Goal: Task Accomplishment & Management: Manage account settings

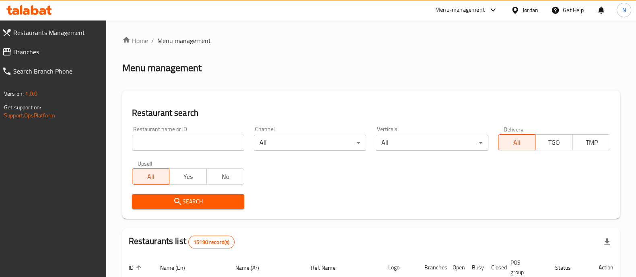
drag, startPoint x: 187, startPoint y: 144, endPoint x: 195, endPoint y: 137, distance: 10.0
click at [187, 144] on input "search" at bounding box center [188, 143] width 112 height 16
type input "bamboo sushi"
click button "Search" at bounding box center [188, 201] width 112 height 15
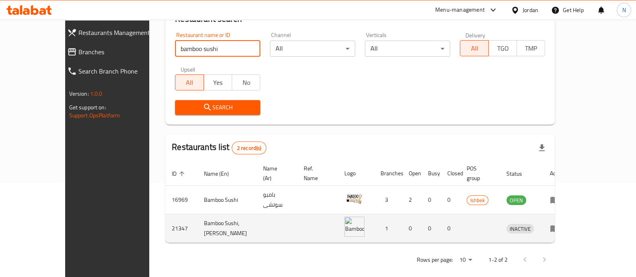
scroll to position [94, 0]
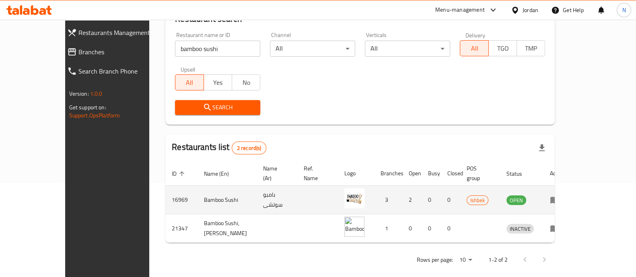
click at [571, 193] on td "enhanced table" at bounding box center [558, 200] width 28 height 29
click at [559, 197] on icon "enhanced table" at bounding box center [554, 200] width 9 height 7
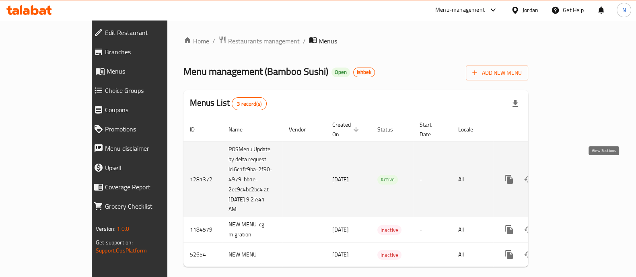
click at [571, 176] on icon "enhanced table" at bounding box center [567, 179] width 7 height 7
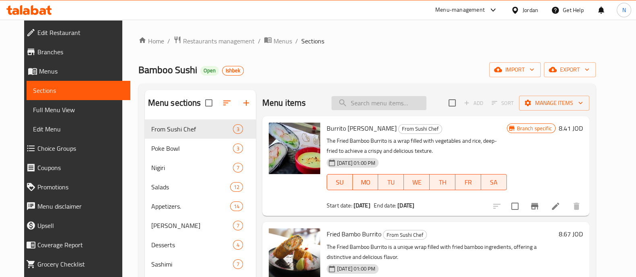
click at [368, 101] on input "search" at bounding box center [379, 103] width 95 height 14
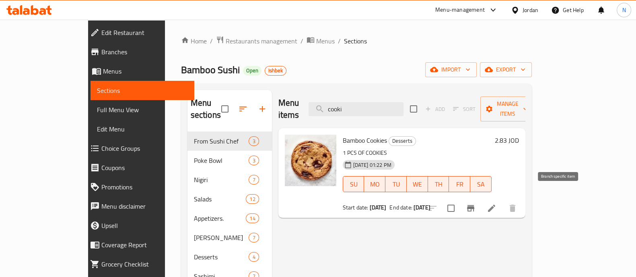
type input "cooki"
click at [480, 199] on button "Branch-specific-item" at bounding box center [470, 208] width 19 height 19
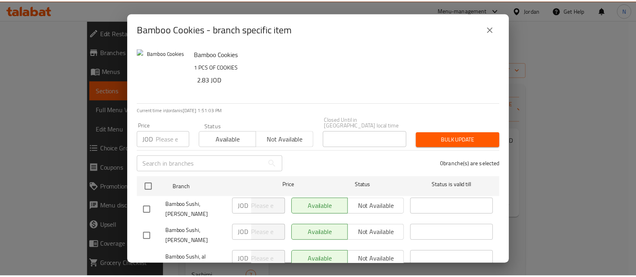
scroll to position [37, 0]
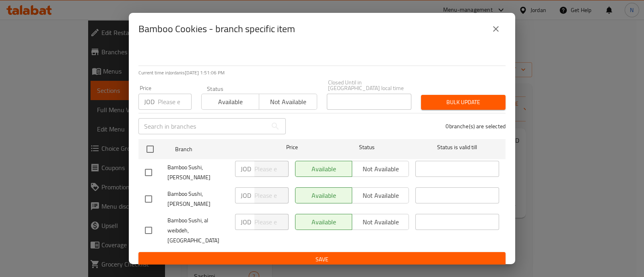
click at [496, 31] on icon "close" at bounding box center [496, 29] width 10 height 10
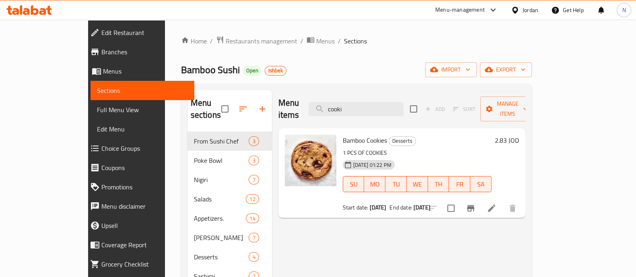
click at [519, 135] on h6 "2.83 JOD" at bounding box center [507, 140] width 24 height 11
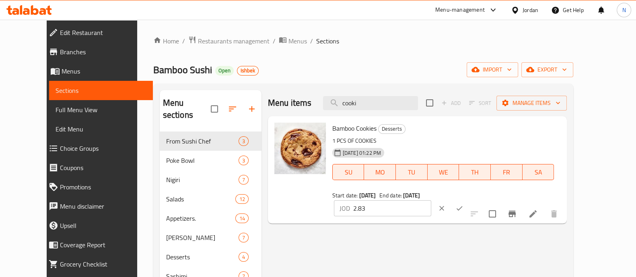
click at [431, 200] on input "2.83" at bounding box center [392, 208] width 78 height 16
drag, startPoint x: 520, startPoint y: 132, endPoint x: 465, endPoint y: 132, distance: 55.5
click at [465, 132] on div "Bamboo Cookies Desserts 1 PCS OF COOKIES [DATE] 01:22 PM SU MO TU WE TH FR SA S…" at bounding box center [446, 169] width 235 height 101
type input "1.85"
click at [463, 204] on icon "ok" at bounding box center [459, 208] width 8 height 8
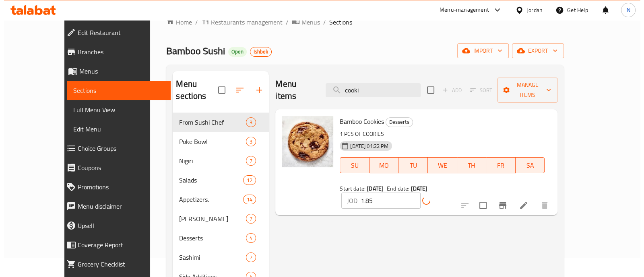
scroll to position [27, 0]
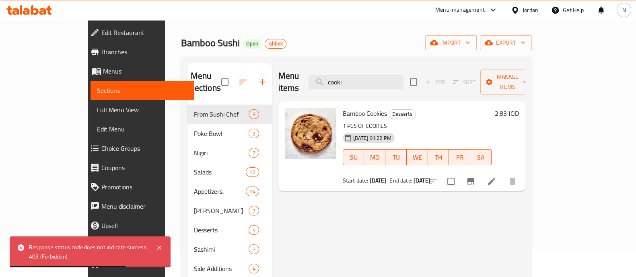
click at [424, 175] on b "[DATE]" at bounding box center [422, 180] width 17 height 10
click at [474, 178] on icon "Branch-specific-item" at bounding box center [470, 181] width 7 height 6
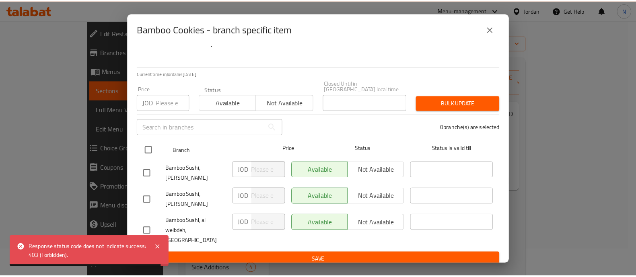
scroll to position [37, 0]
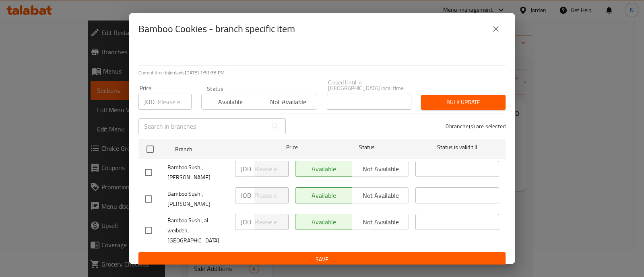
click at [173, 98] on input "number" at bounding box center [175, 102] width 34 height 16
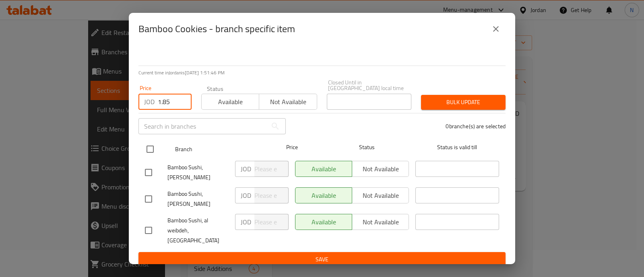
type input "1.85"
click at [148, 144] on input "checkbox" at bounding box center [150, 149] width 17 height 17
checkbox input "true"
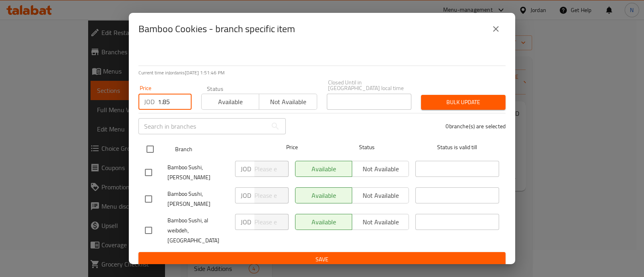
checkbox input "true"
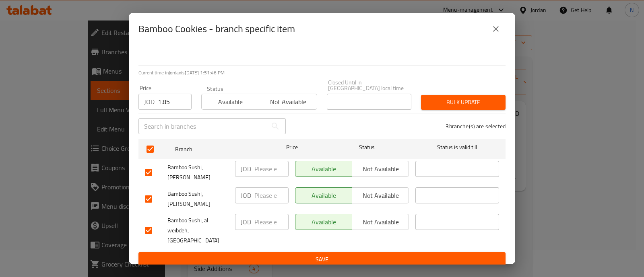
click at [439, 95] on button "Bulk update" at bounding box center [463, 102] width 84 height 15
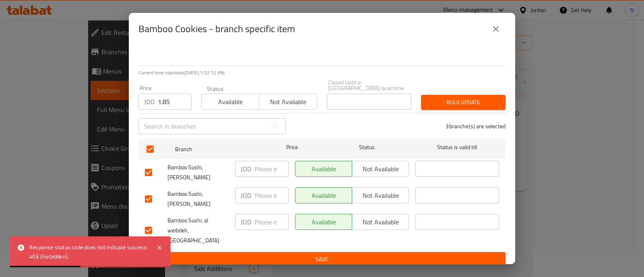
click at [318, 255] on span "Save" at bounding box center [322, 260] width 354 height 10
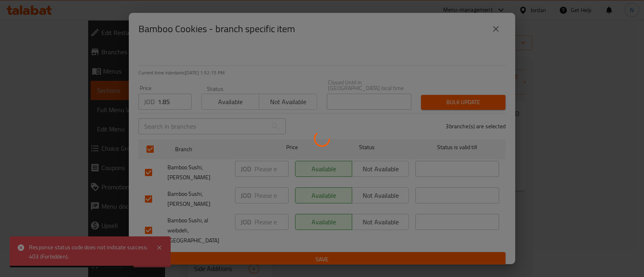
click at [251, 168] on div at bounding box center [322, 138] width 644 height 277
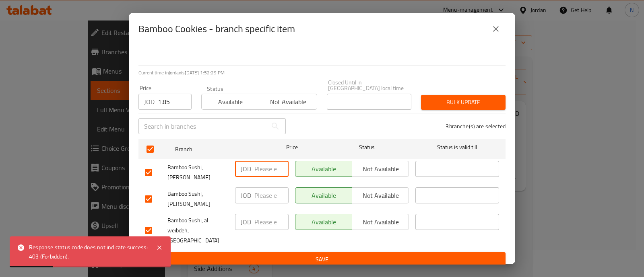
click at [260, 166] on input "number" at bounding box center [271, 169] width 34 height 16
type input "1.85"
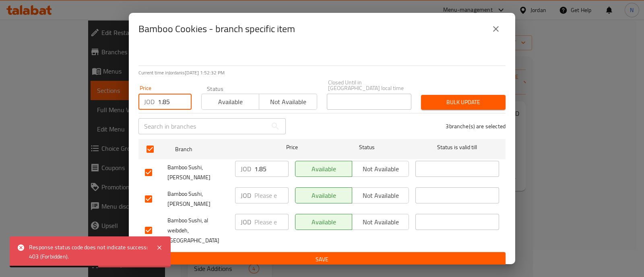
drag, startPoint x: 177, startPoint y: 97, endPoint x: 133, endPoint y: 101, distance: 44.8
click at [133, 101] on div "Bamboo Cookies 1 PCS OF COOKIES 2.83 JOD Current time in [GEOGRAPHIC_DATA] is […" at bounding box center [322, 154] width 386 height 219
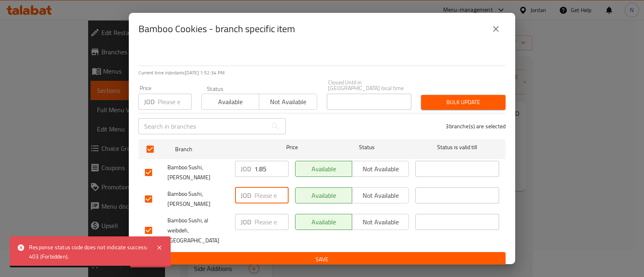
click at [262, 194] on input "number" at bounding box center [271, 195] width 34 height 16
paste input "1.85"
type input "1.85"
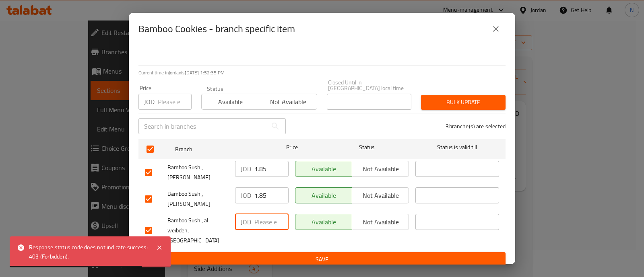
click at [266, 216] on input "number" at bounding box center [271, 222] width 34 height 16
paste input "1.85"
type input "1.85"
click at [384, 255] on span "Save" at bounding box center [322, 260] width 354 height 10
click at [498, 29] on icon "close" at bounding box center [496, 29] width 10 height 10
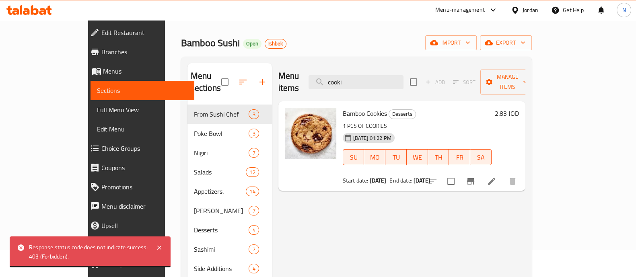
click at [519, 108] on h6 "2.83 JOD" at bounding box center [507, 113] width 24 height 11
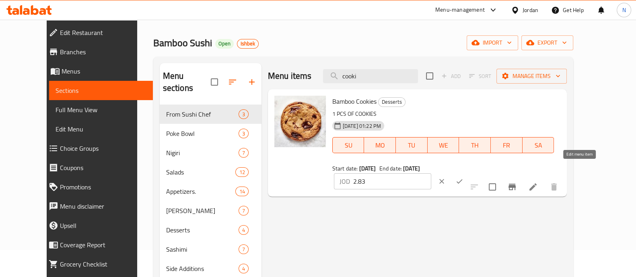
click at [538, 182] on icon at bounding box center [533, 187] width 10 height 10
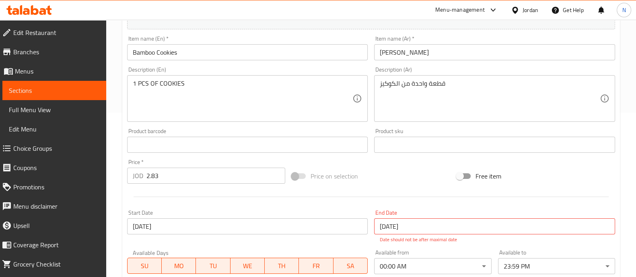
scroll to position [201, 0]
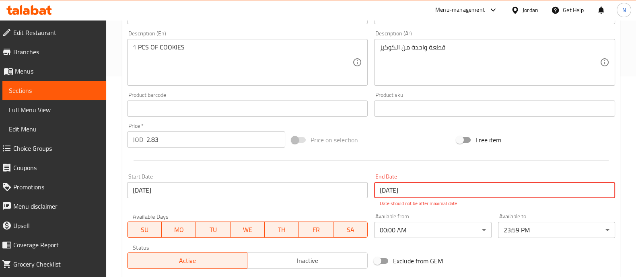
drag, startPoint x: 455, startPoint y: 192, endPoint x: 342, endPoint y: 204, distance: 113.7
click at [342, 204] on div "Change Image Size: 1200 x 800 px / Image formats: jpg, png / 5MB Max. Item name…" at bounding box center [371, 88] width 494 height 367
click at [406, 194] on input "[DATE]" at bounding box center [494, 190] width 241 height 16
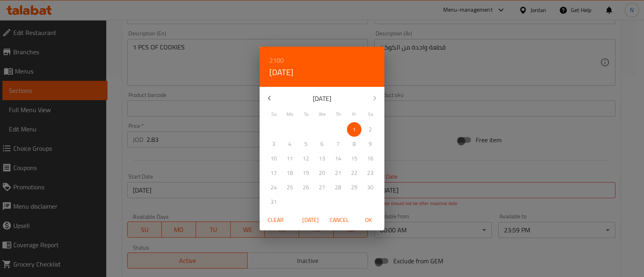
click at [405, 192] on div "2100 [DATE] January 2100 [DATE] Su Mo Tu We Th Fr Sa 27 28 29 30 31 1 2 3 4 5 6…" at bounding box center [322, 138] width 644 height 277
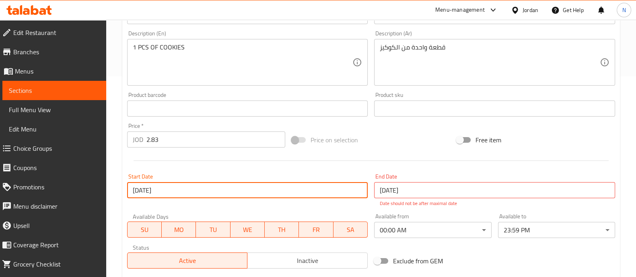
click at [298, 194] on input "[DATE]" at bounding box center [247, 190] width 241 height 16
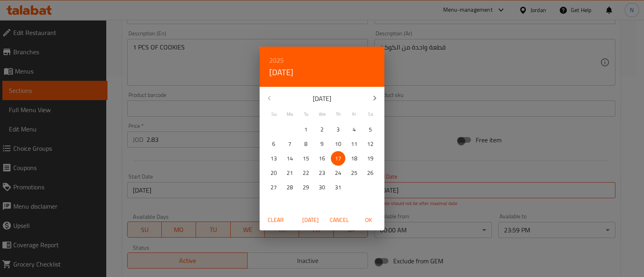
click at [281, 222] on span "Clear" at bounding box center [275, 220] width 19 height 10
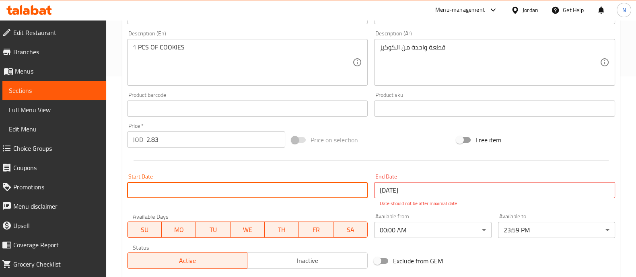
click at [388, 192] on input "[DATE]" at bounding box center [494, 190] width 241 height 16
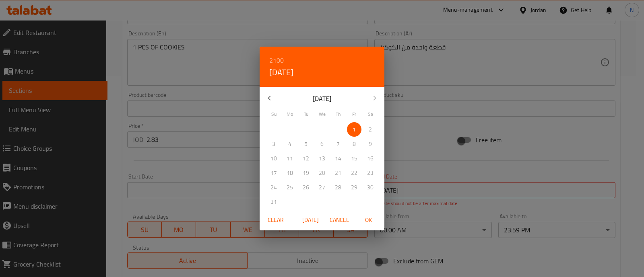
click at [274, 222] on span "Clear" at bounding box center [275, 220] width 19 height 10
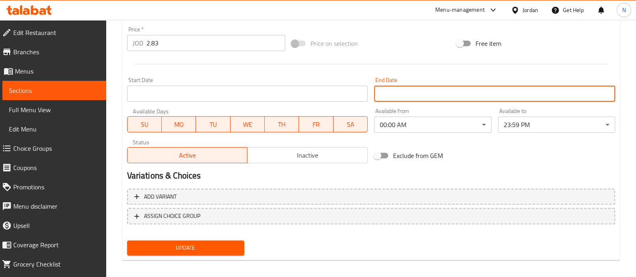
scroll to position [302, 0]
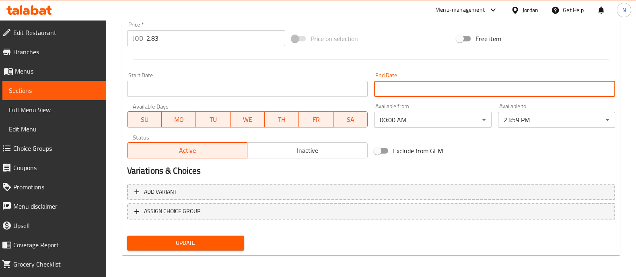
click at [200, 247] on span "Update" at bounding box center [186, 243] width 104 height 10
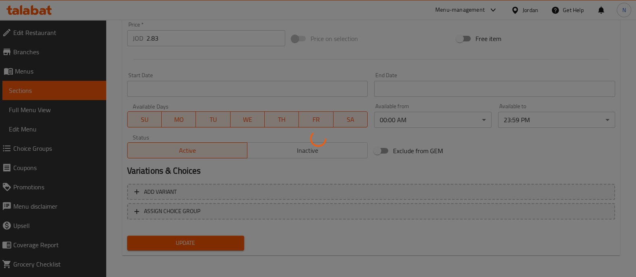
drag, startPoint x: 641, startPoint y: 176, endPoint x: 591, endPoint y: 216, distance: 64.0
click at [591, 216] on div at bounding box center [318, 138] width 636 height 277
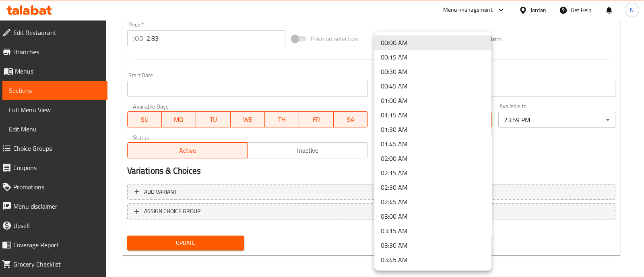
click at [561, 155] on div at bounding box center [322, 138] width 644 height 277
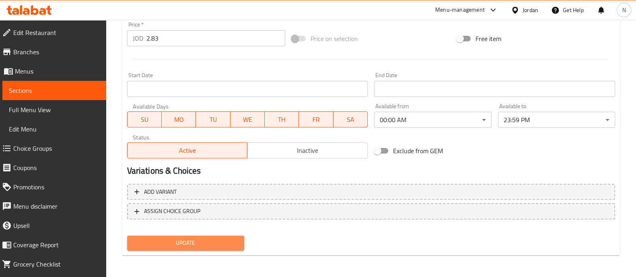
click at [160, 243] on span "Update" at bounding box center [186, 243] width 104 height 10
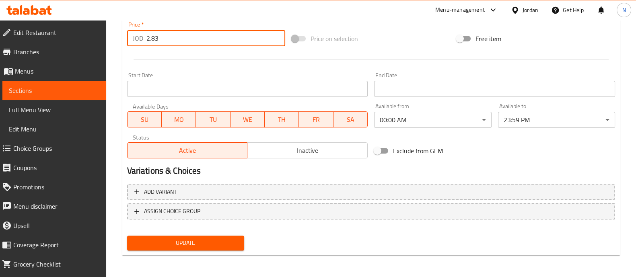
drag, startPoint x: 179, startPoint y: 40, endPoint x: 68, endPoint y: 25, distance: 112.1
type input "1.85"
click at [173, 240] on span "Update" at bounding box center [186, 243] width 104 height 10
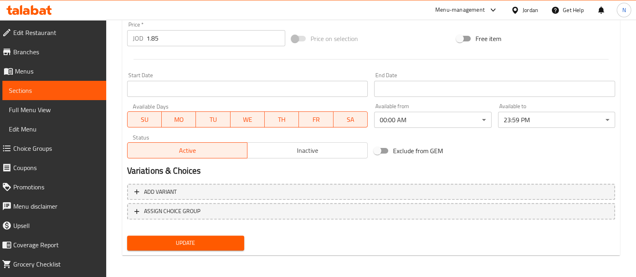
click at [36, 91] on span "Sections" at bounding box center [54, 91] width 91 height 10
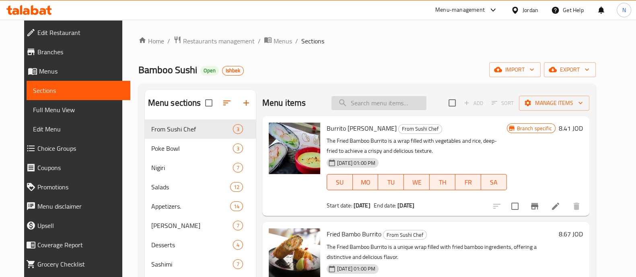
click at [365, 103] on input "search" at bounding box center [379, 103] width 95 height 14
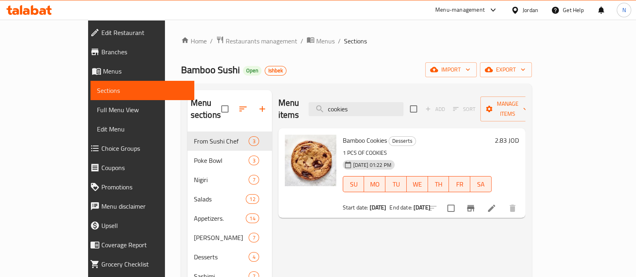
type input "cookies"
click at [519, 135] on h6 "2.83 JOD" at bounding box center [507, 140] width 24 height 11
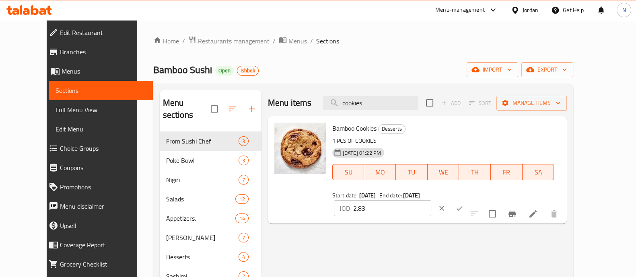
drag, startPoint x: 513, startPoint y: 134, endPoint x: 455, endPoint y: 136, distance: 57.5
click at [455, 136] on div "Bamboo Cookies Desserts 1 PCS OF COOKIES [DATE] 01:22 PM SU MO TU WE TH FR SA S…" at bounding box center [446, 169] width 235 height 101
type input "1.85"
click at [463, 204] on icon "ok" at bounding box center [459, 208] width 8 height 8
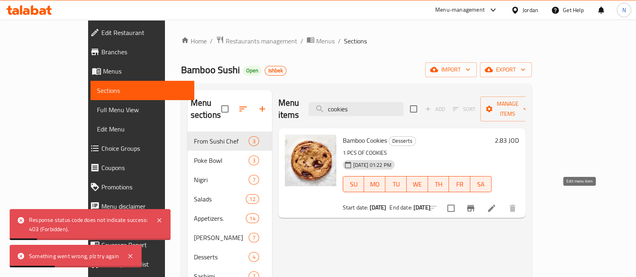
click at [496, 204] on icon at bounding box center [492, 209] width 10 height 10
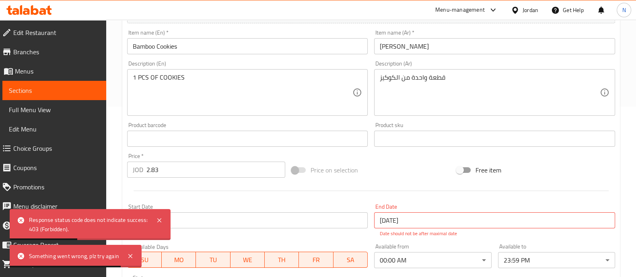
scroll to position [201, 0]
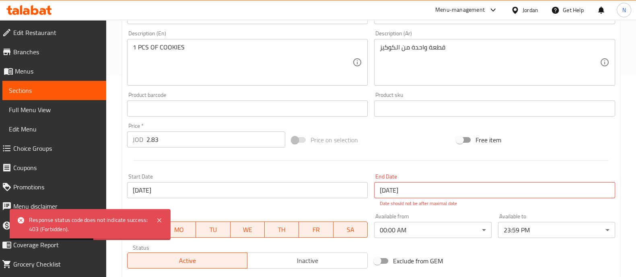
click at [257, 192] on input "[DATE]" at bounding box center [247, 190] width 241 height 16
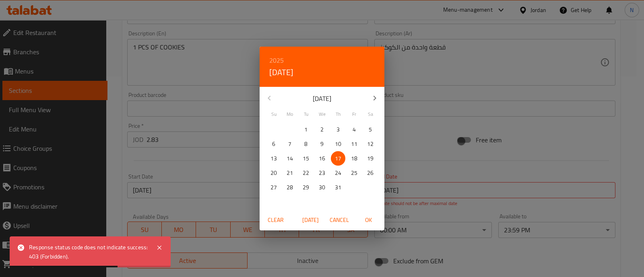
click at [276, 220] on span "Clear" at bounding box center [275, 220] width 19 height 10
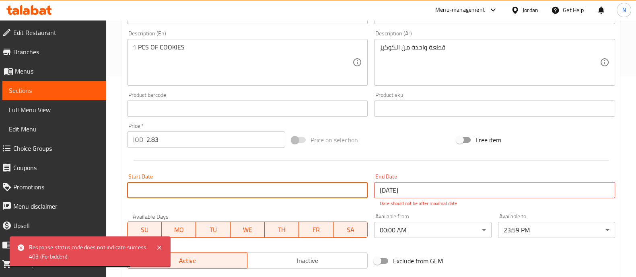
click at [420, 191] on input "[DATE]" at bounding box center [494, 190] width 241 height 16
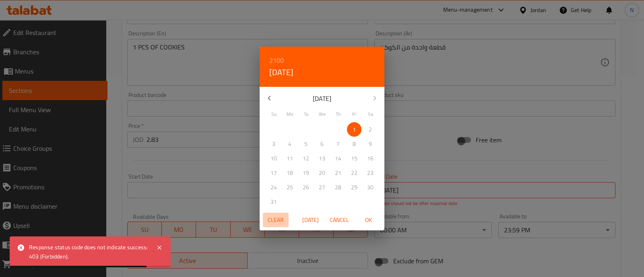
click at [277, 218] on span "Clear" at bounding box center [275, 220] width 19 height 10
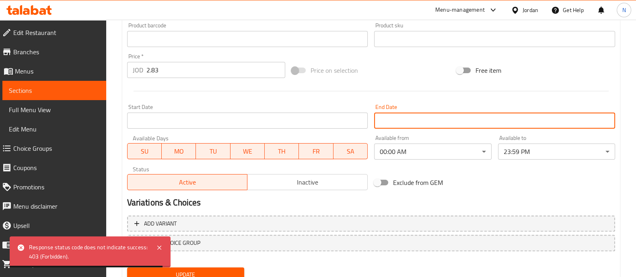
scroll to position [302, 0]
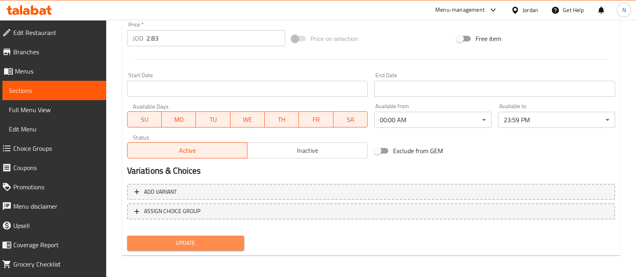
click at [237, 245] on span "Update" at bounding box center [186, 243] width 104 height 10
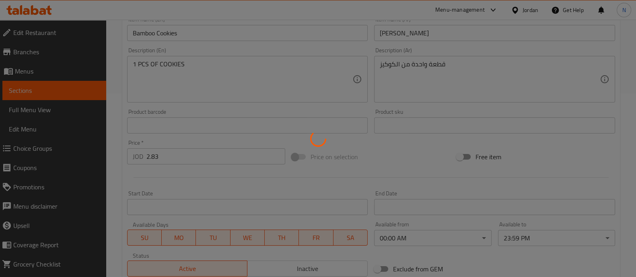
scroll to position [190, 0]
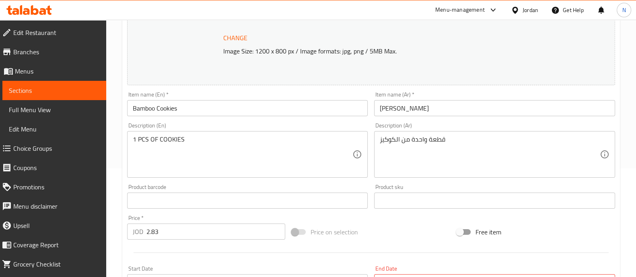
scroll to position [302, 0]
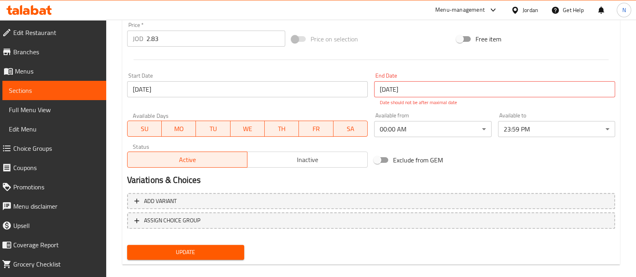
click at [230, 91] on input "[DATE]" at bounding box center [247, 89] width 241 height 16
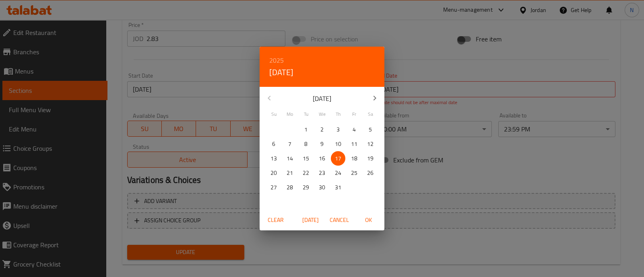
click at [280, 220] on span "Clear" at bounding box center [275, 220] width 19 height 10
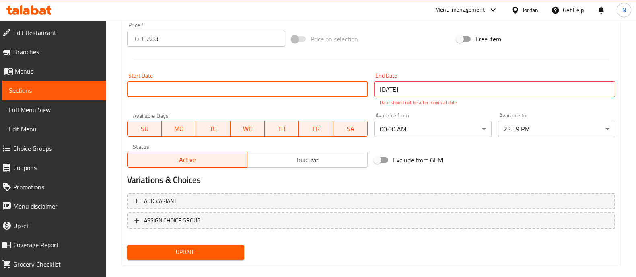
click at [433, 91] on input "[DATE]" at bounding box center [494, 89] width 241 height 16
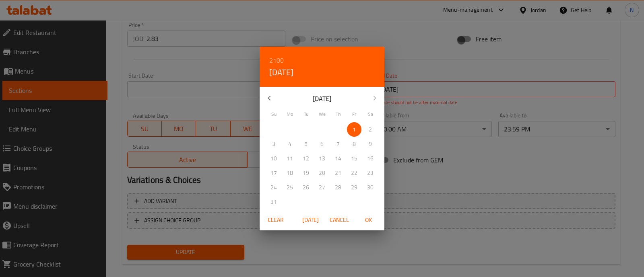
click at [276, 218] on span "Clear" at bounding box center [275, 220] width 19 height 10
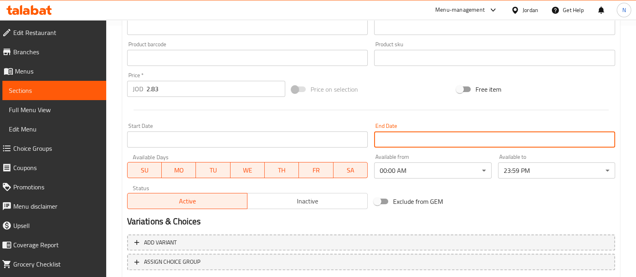
scroll to position [251, 0]
click at [182, 93] on input "2.83" at bounding box center [215, 89] width 139 height 16
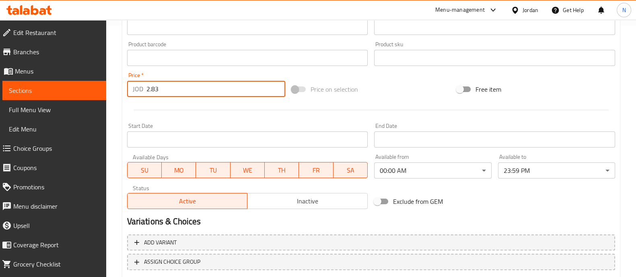
drag, startPoint x: 185, startPoint y: 87, endPoint x: 83, endPoint y: 104, distance: 103.1
click at [83, 104] on div "Edit Restaurant Branches Menus Sections Full Menu View Edit Menu Choice Groups …" at bounding box center [318, 48] width 636 height 560
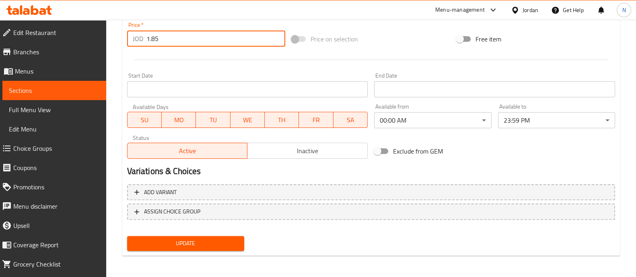
scroll to position [302, 0]
type input "1.85"
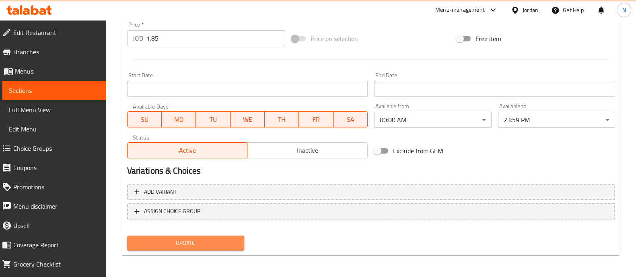
click at [205, 247] on span "Update" at bounding box center [186, 243] width 104 height 10
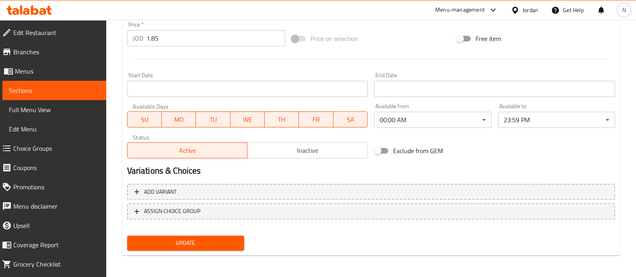
click at [191, 43] on input "1.85" at bounding box center [215, 38] width 139 height 16
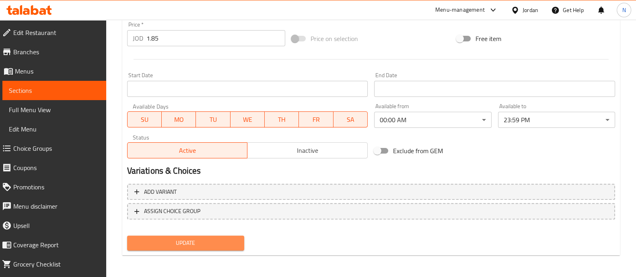
click at [205, 242] on span "Update" at bounding box center [186, 243] width 104 height 10
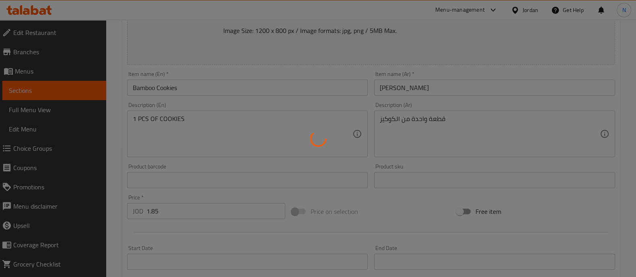
scroll to position [175, 0]
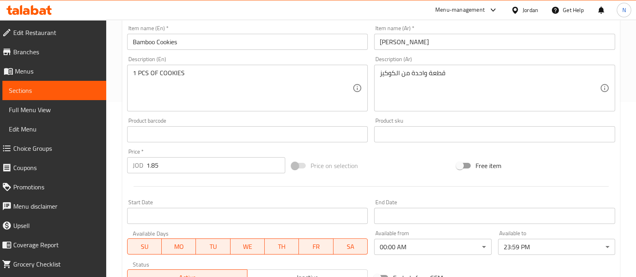
click at [53, 35] on span "Edit Restaurant" at bounding box center [56, 33] width 87 height 10
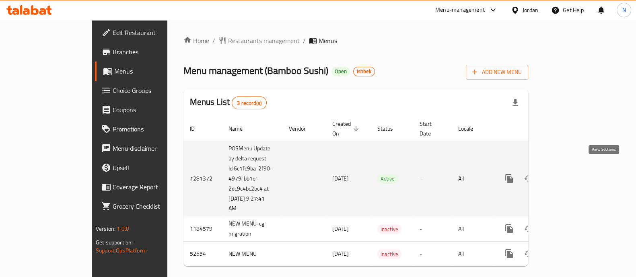
click at [572, 174] on icon "enhanced table" at bounding box center [567, 179] width 10 height 10
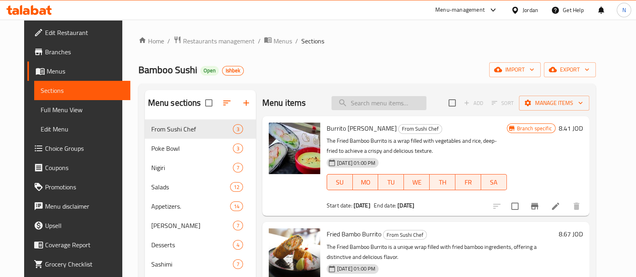
click at [378, 105] on input "search" at bounding box center [379, 103] width 95 height 14
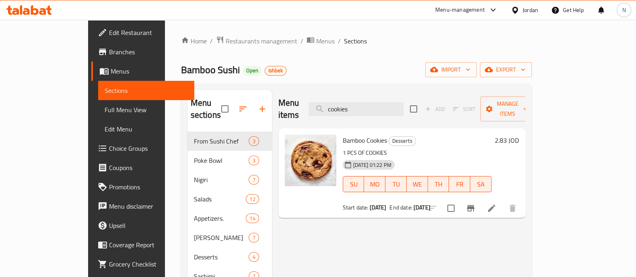
type input "cookies"
click at [503, 201] on li at bounding box center [491, 208] width 23 height 14
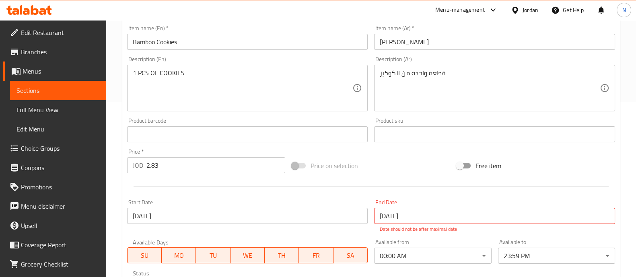
scroll to position [178, 0]
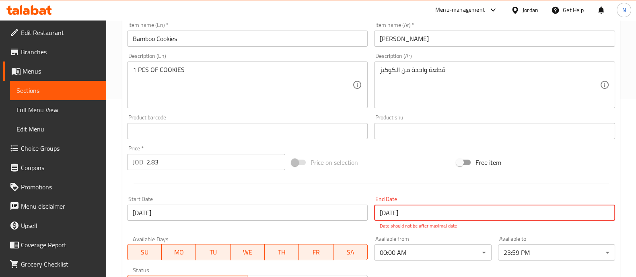
click at [432, 212] on input "[DATE]" at bounding box center [494, 213] width 241 height 16
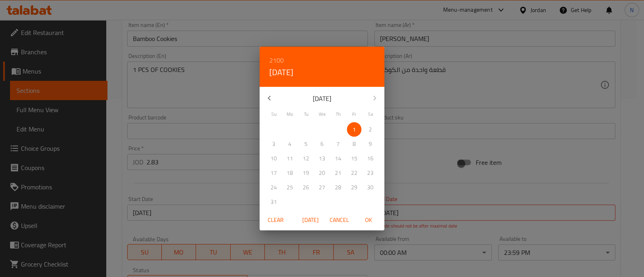
click at [280, 221] on span "Clear" at bounding box center [275, 220] width 19 height 10
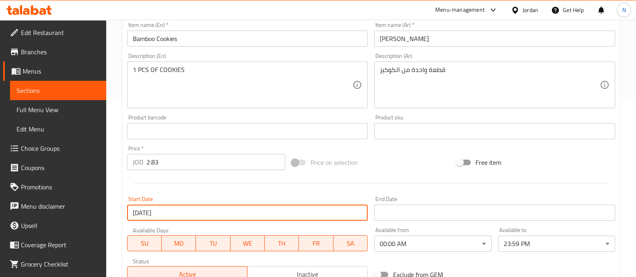
click at [249, 208] on input "[DATE]" at bounding box center [247, 213] width 241 height 16
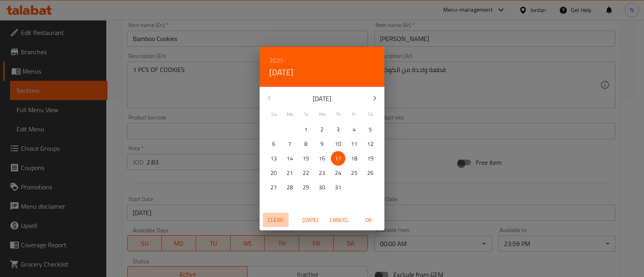
click at [276, 222] on span "Clear" at bounding box center [275, 220] width 19 height 10
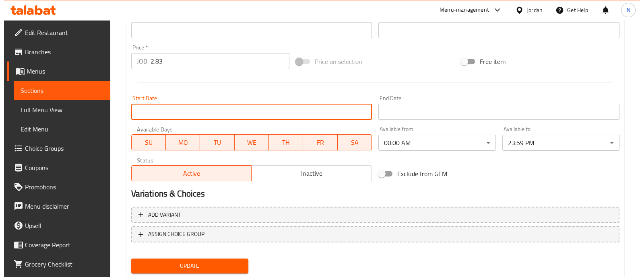
scroll to position [279, 0]
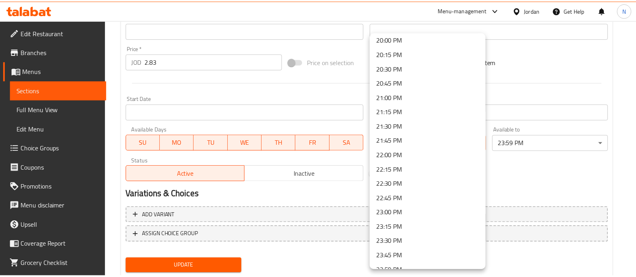
scroll to position [1172, 0]
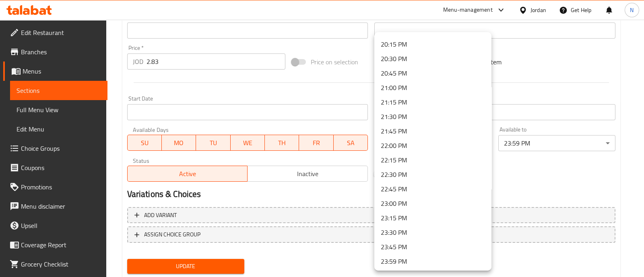
click at [302, 122] on div at bounding box center [322, 138] width 644 height 277
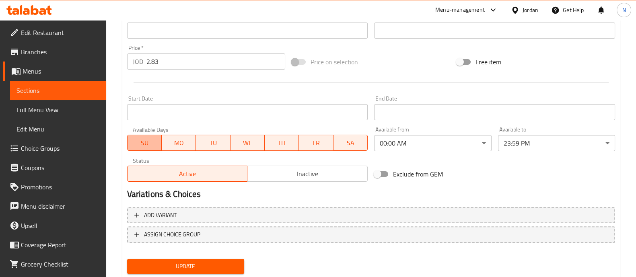
click at [154, 138] on span "SU" at bounding box center [145, 143] width 28 height 12
click at [149, 144] on span "SU" at bounding box center [145, 143] width 28 height 12
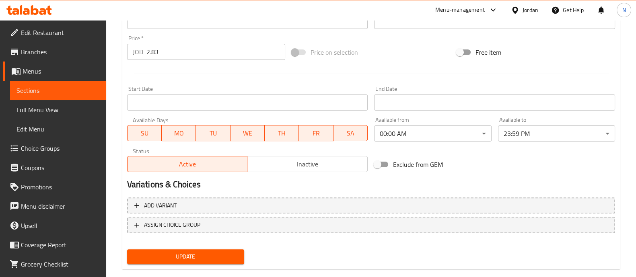
scroll to position [252, 0]
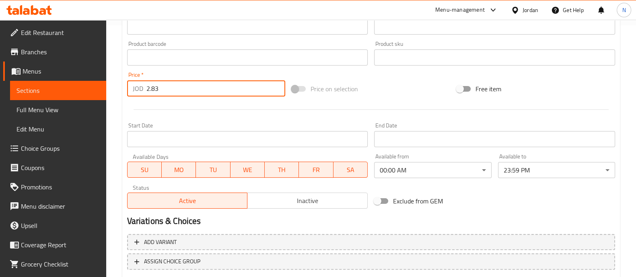
drag, startPoint x: 189, startPoint y: 89, endPoint x: 131, endPoint y: 91, distance: 58.0
click at [131, 91] on div "JOD 2.83 Price *" at bounding box center [206, 88] width 159 height 16
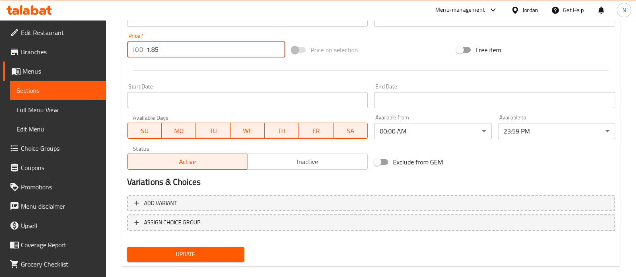
scroll to position [302, 0]
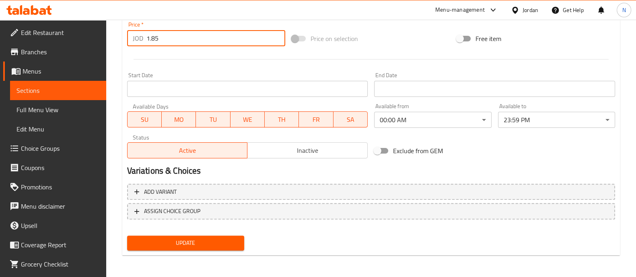
type input "1.85"
click at [206, 242] on span "Update" at bounding box center [186, 243] width 104 height 10
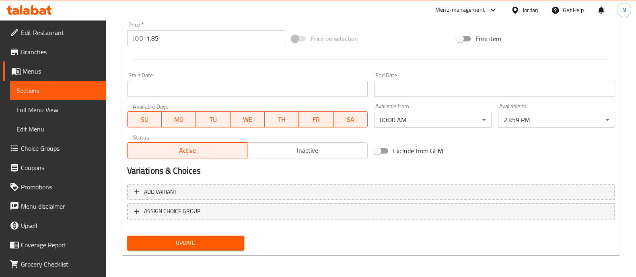
click at [221, 243] on span "Update" at bounding box center [186, 243] width 104 height 10
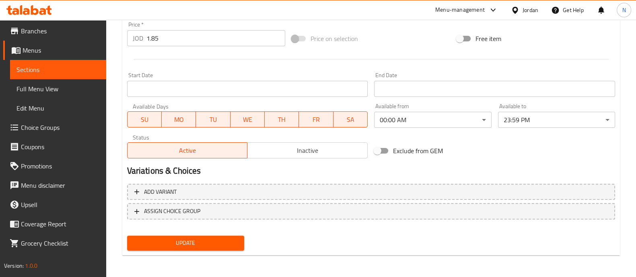
scroll to position [0, 0]
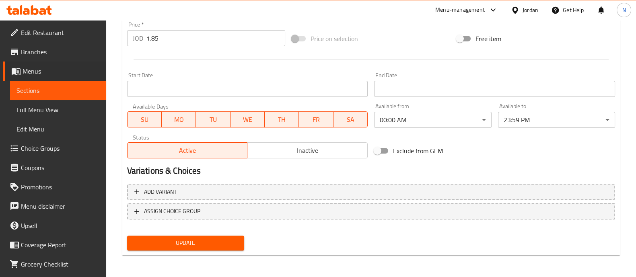
drag, startPoint x: 0, startPoint y: 81, endPoint x: 42, endPoint y: 101, distance: 46.4
click at [0, 83] on li "Menus Sections Full Menu View Edit Menu" at bounding box center [50, 100] width 112 height 77
click at [43, 101] on link "Full Menu View" at bounding box center [58, 109] width 96 height 19
click at [44, 90] on span "Sections" at bounding box center [57, 91] width 83 height 10
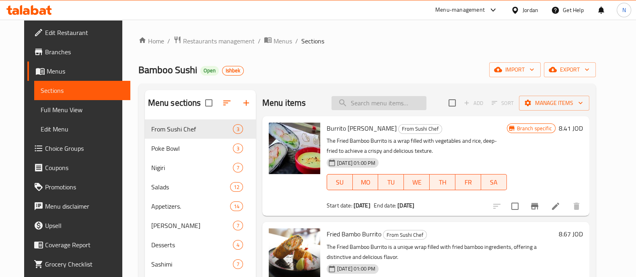
click at [402, 101] on input "search" at bounding box center [379, 103] width 95 height 14
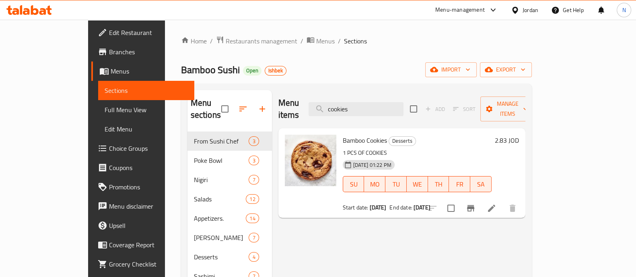
type input "cookies"
click at [519, 135] on h6 "2.83 JOD" at bounding box center [507, 140] width 24 height 11
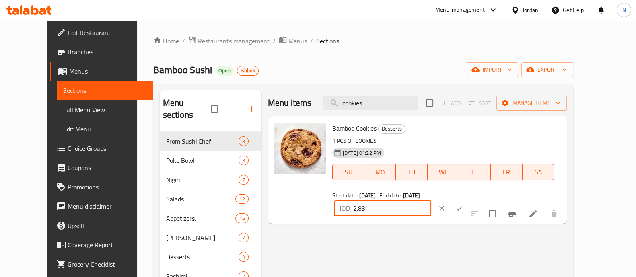
drag, startPoint x: 532, startPoint y: 131, endPoint x: 449, endPoint y: 132, distance: 82.9
click at [449, 132] on div "Bamboo Cookies Desserts 1 PCS OF COOKIES [DATE] 01:22 PM SU MO TU WE TH FR SA S…" at bounding box center [446, 169] width 235 height 101
type input "1.85"
click at [468, 200] on button "ok" at bounding box center [460, 209] width 18 height 18
